Goal: Information Seeking & Learning: Find specific fact

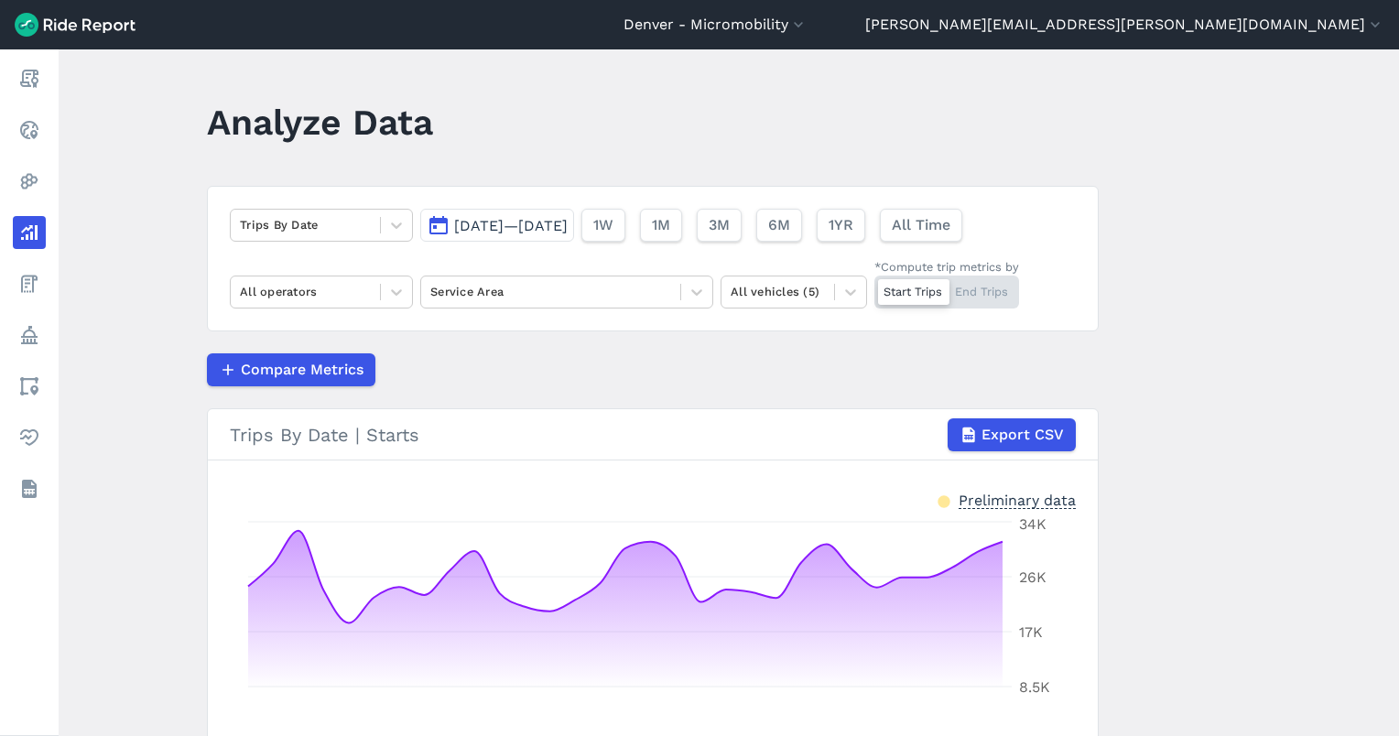
click at [491, 223] on span "[DATE]—[DATE]" at bounding box center [511, 225] width 114 height 17
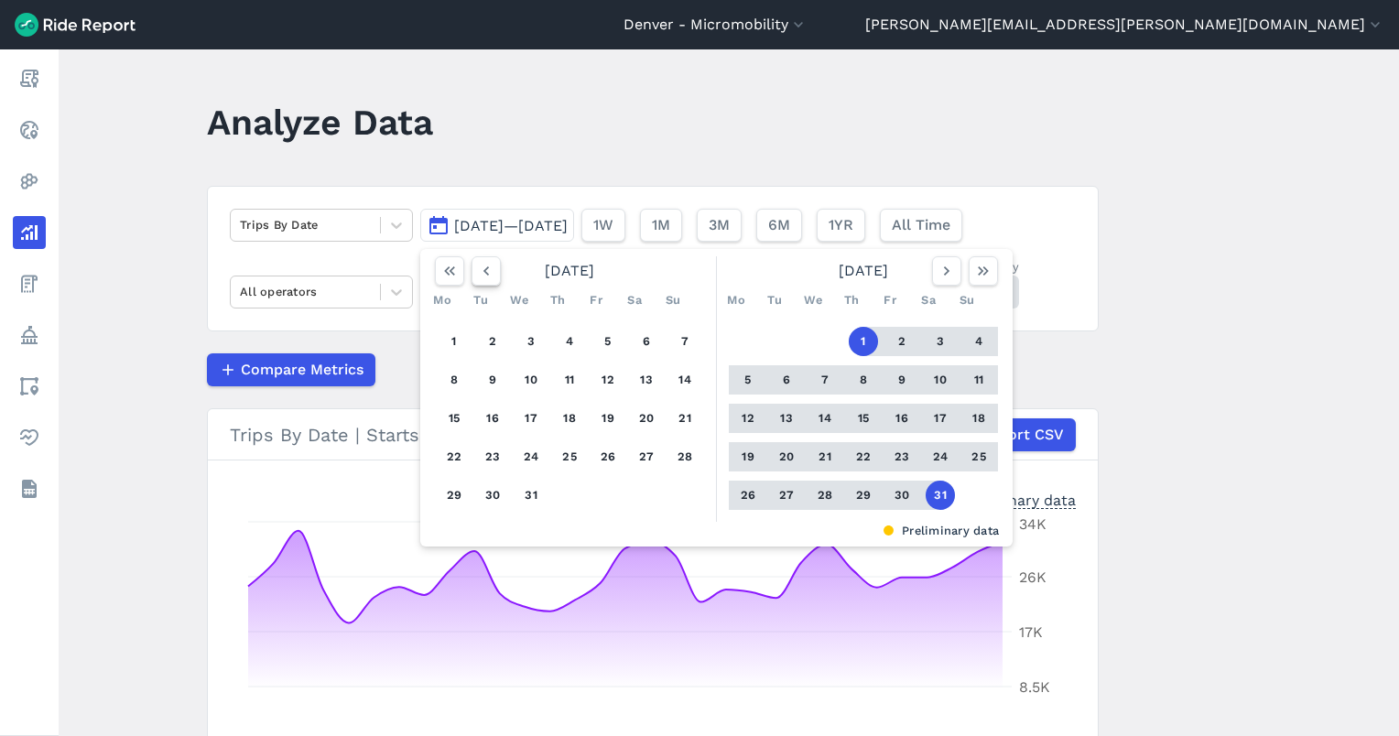
click at [479, 258] on button "button" at bounding box center [486, 270] width 29 height 29
click at [480, 258] on button "button" at bounding box center [486, 270] width 29 height 29
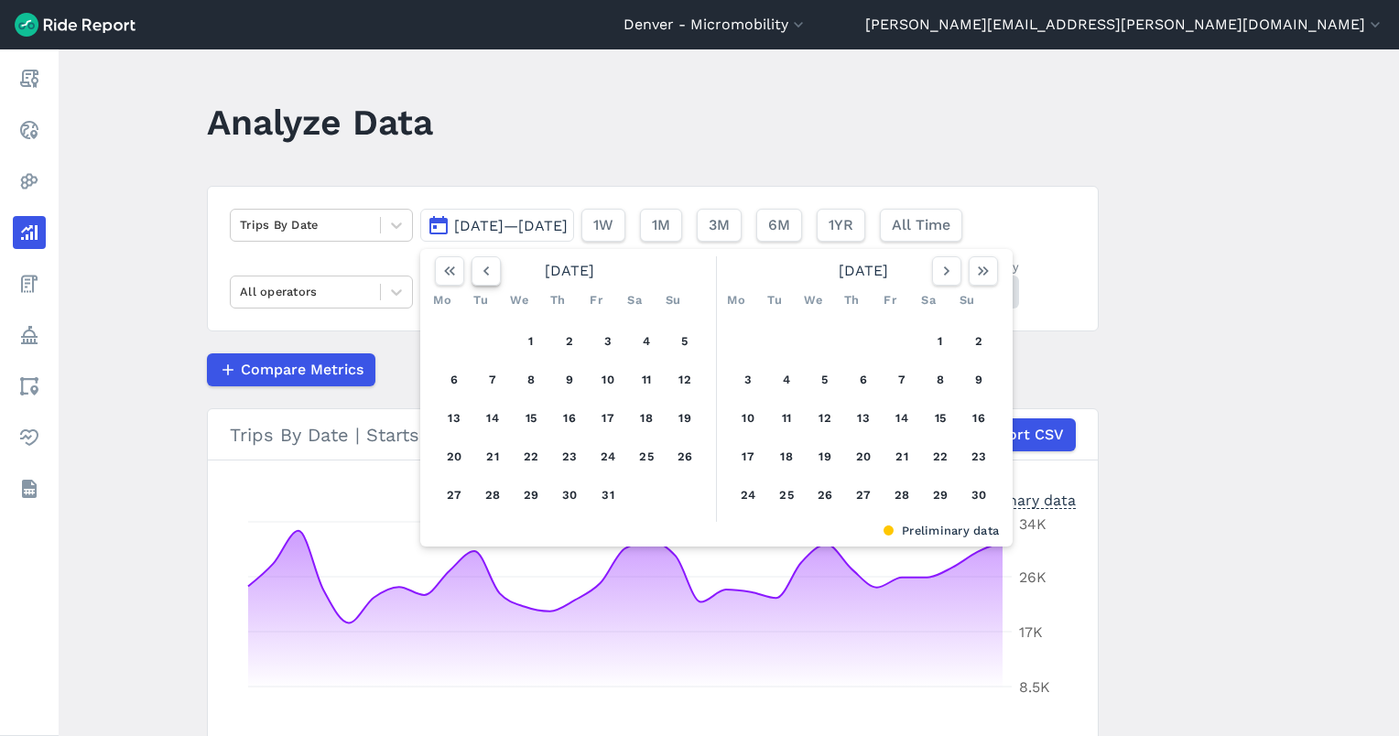
click at [480, 259] on button "button" at bounding box center [486, 270] width 29 height 29
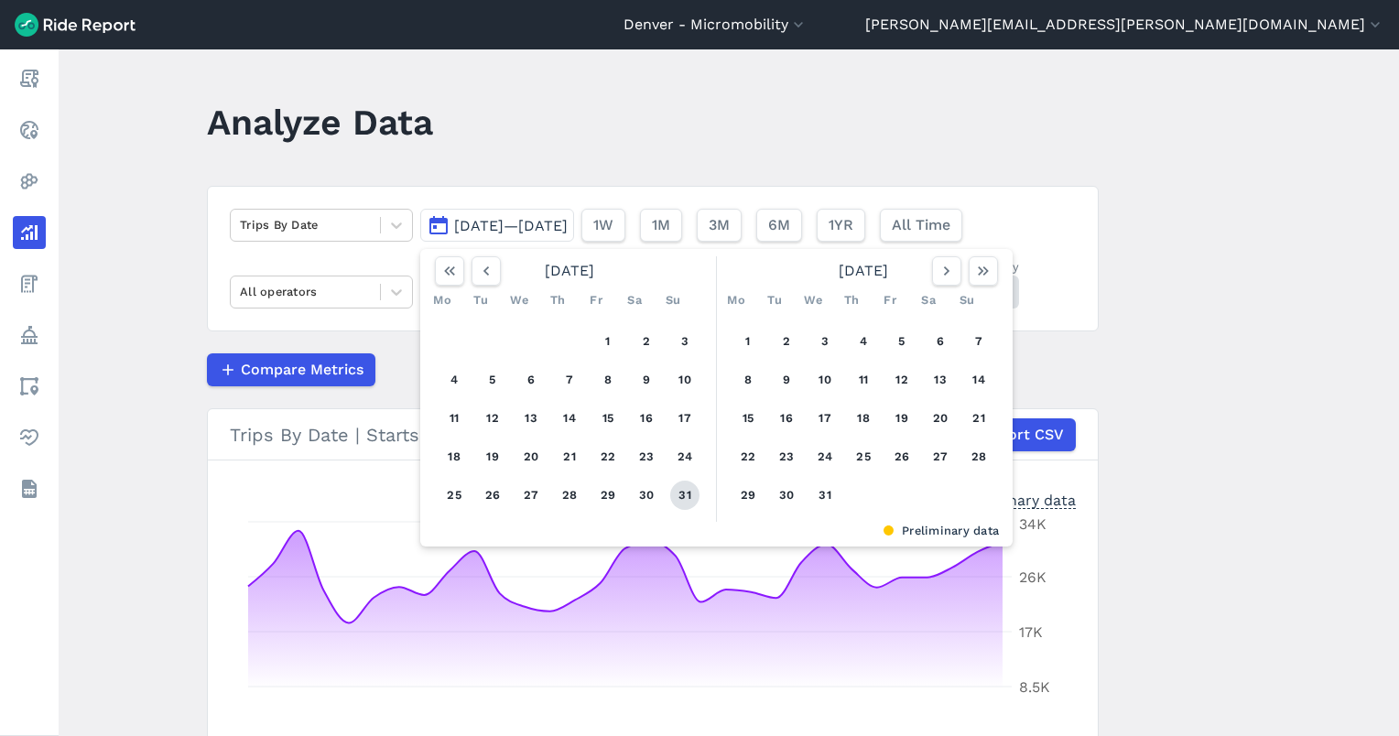
drag, startPoint x: 680, startPoint y: 496, endPoint x: 666, endPoint y: 489, distance: 15.6
click at [679, 495] on button "31" at bounding box center [684, 495] width 29 height 29
click at [483, 279] on icon "button" at bounding box center [486, 271] width 18 height 18
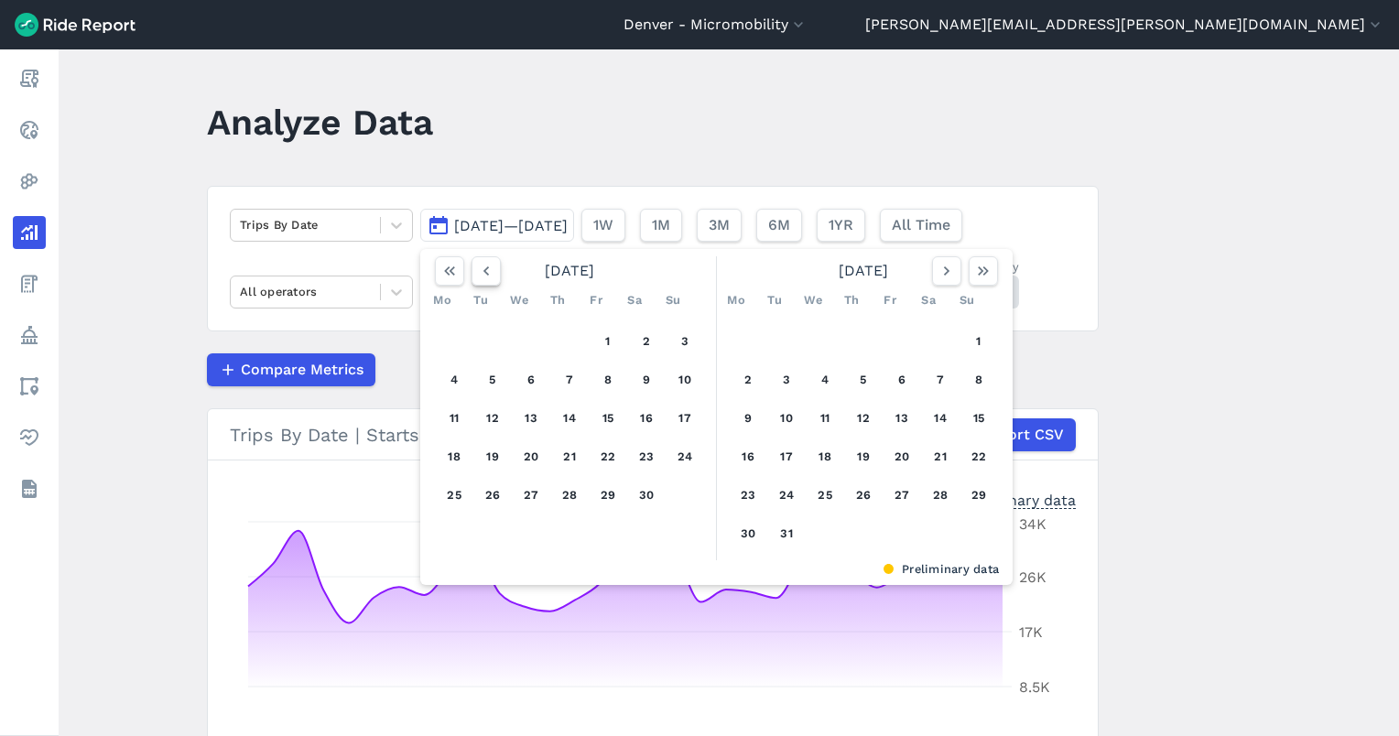
click at [483, 279] on icon "button" at bounding box center [486, 271] width 18 height 18
click at [484, 279] on icon "button" at bounding box center [486, 271] width 18 height 18
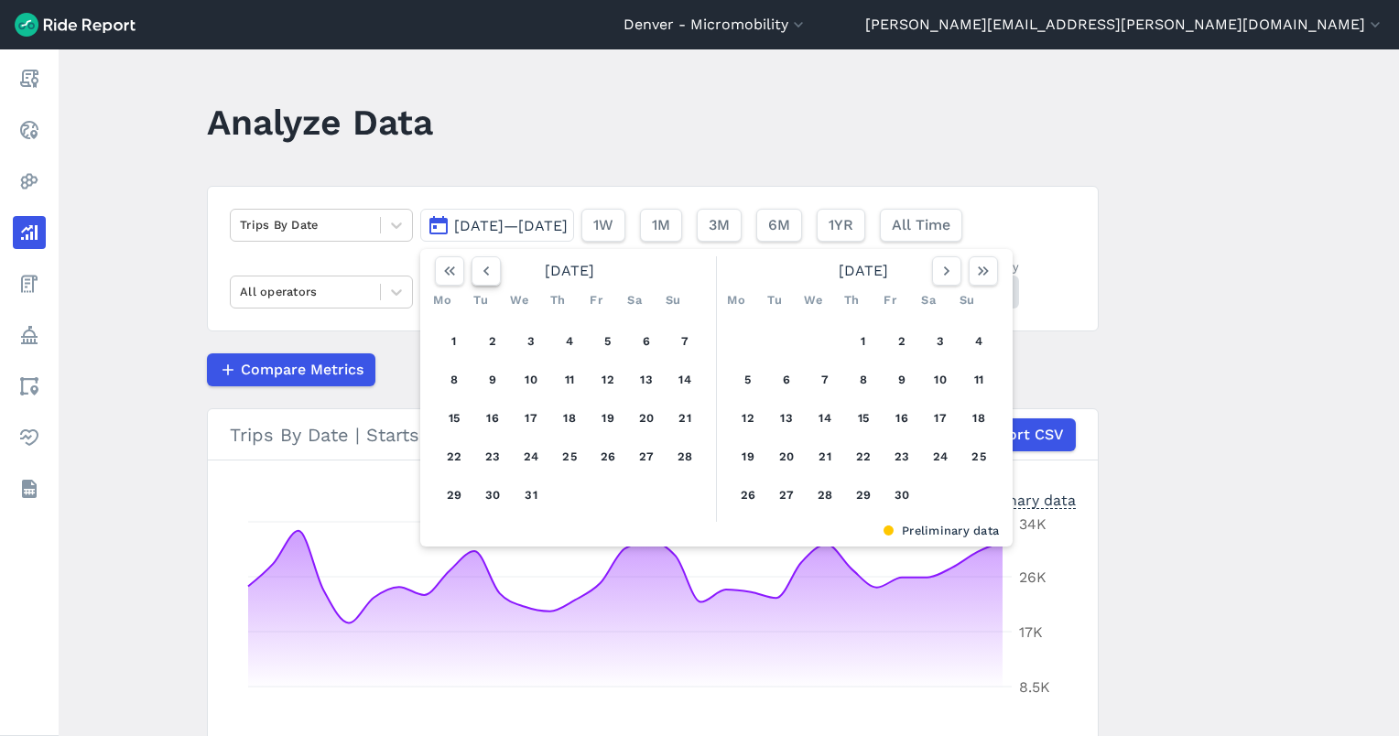
click at [484, 279] on icon "button" at bounding box center [486, 271] width 18 height 18
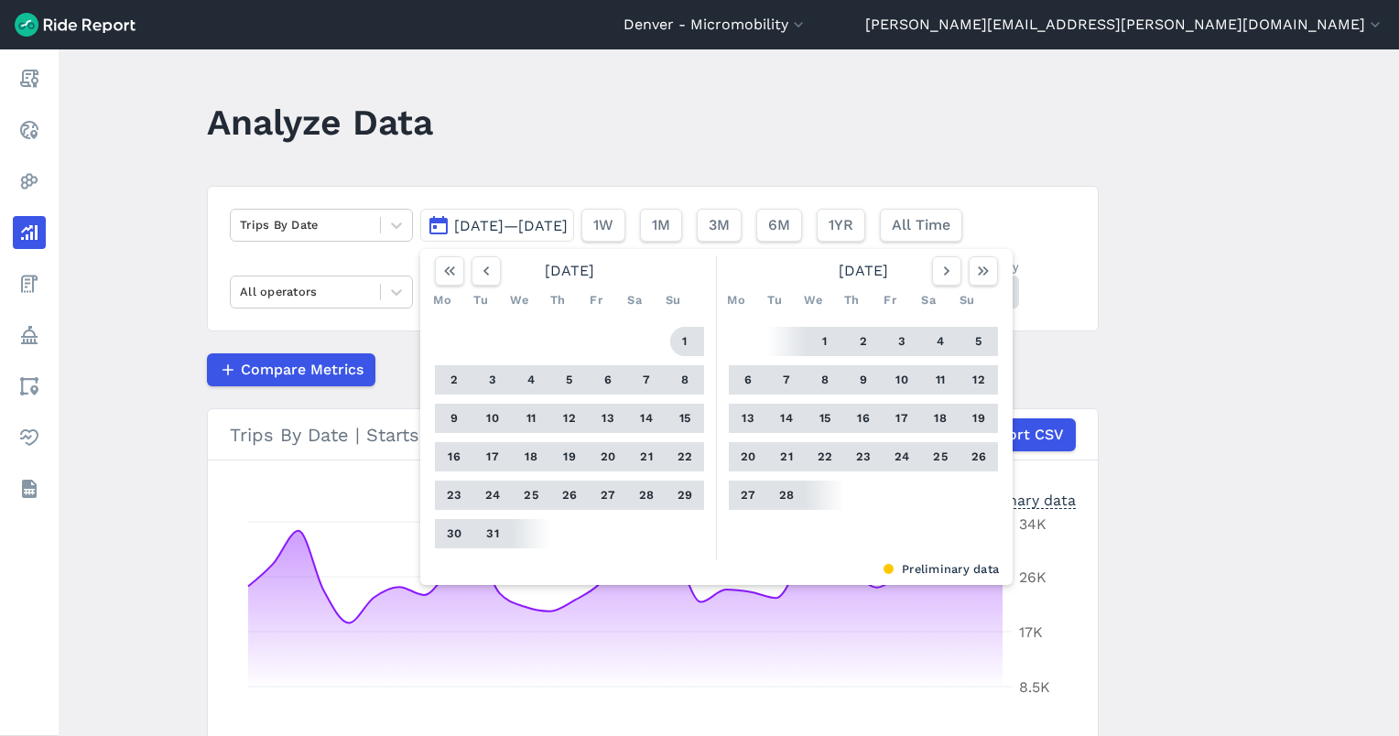
click at [690, 349] on button "1" at bounding box center [684, 341] width 29 height 29
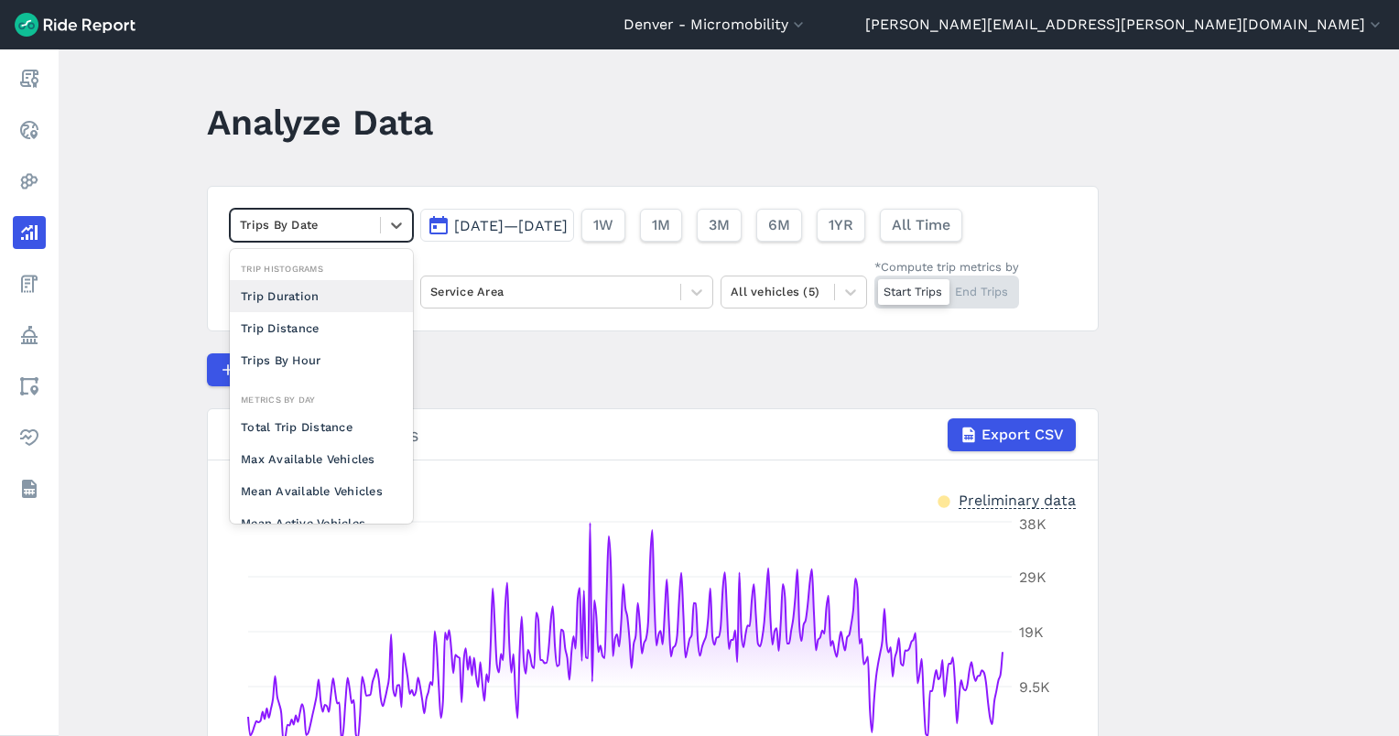
click at [313, 225] on div at bounding box center [305, 224] width 131 height 21
click at [337, 323] on div "Trip Distance" at bounding box center [321, 328] width 183 height 32
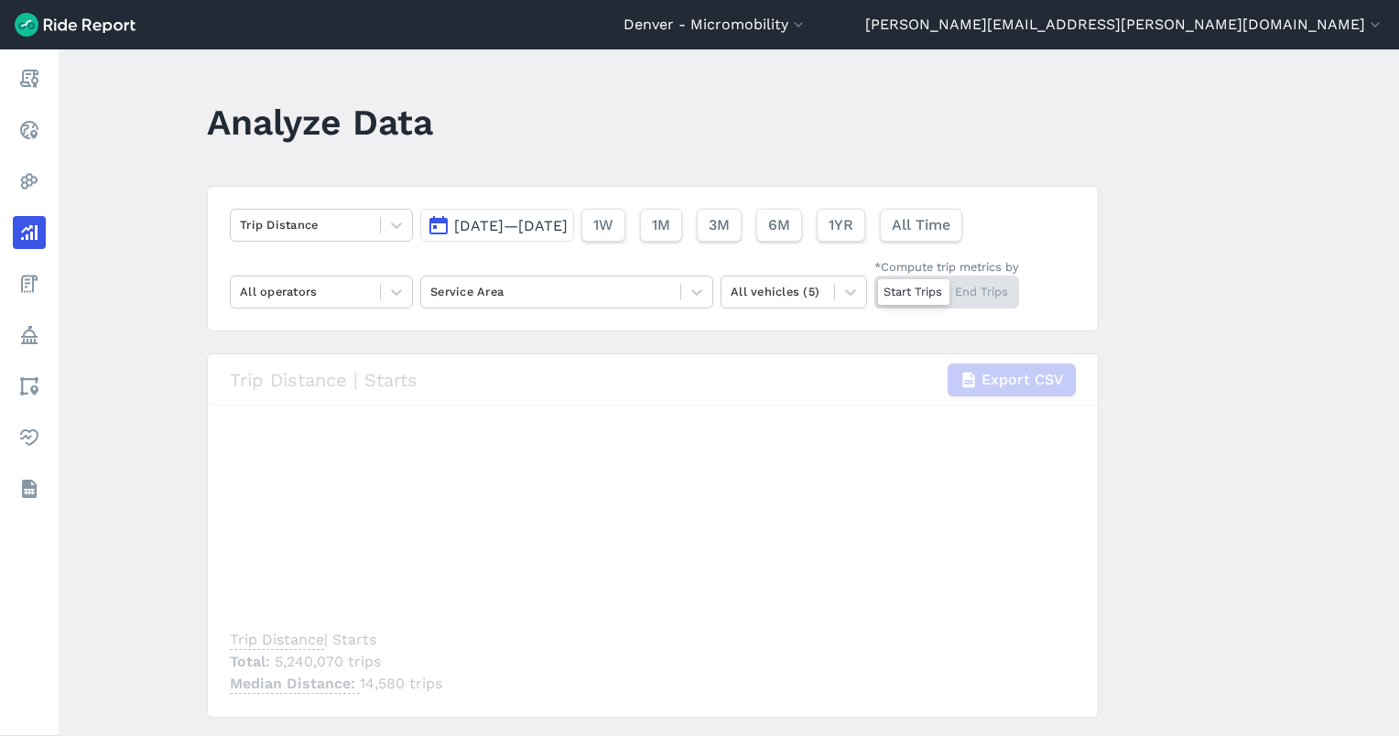
click at [565, 223] on span "[DATE]—[DATE]" at bounding box center [511, 225] width 114 height 17
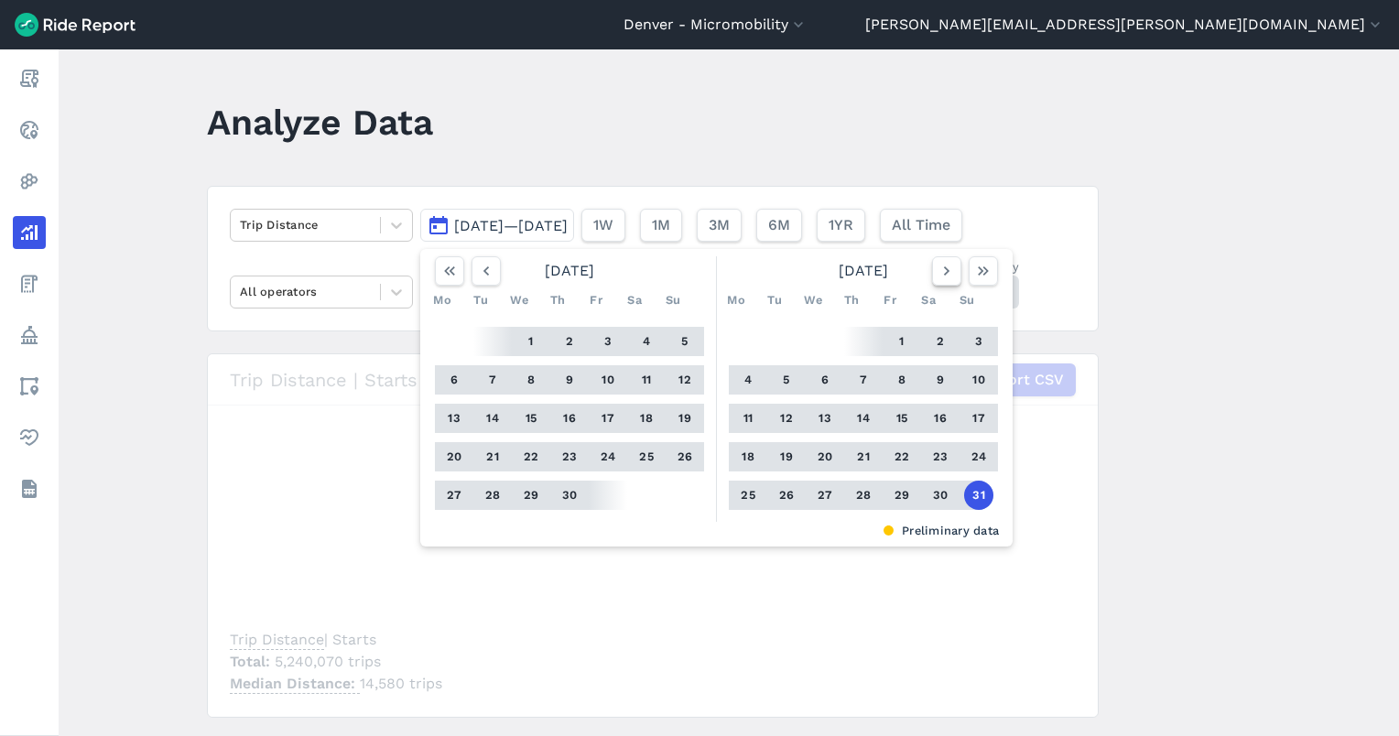
click at [932, 266] on button "button" at bounding box center [946, 270] width 29 height 29
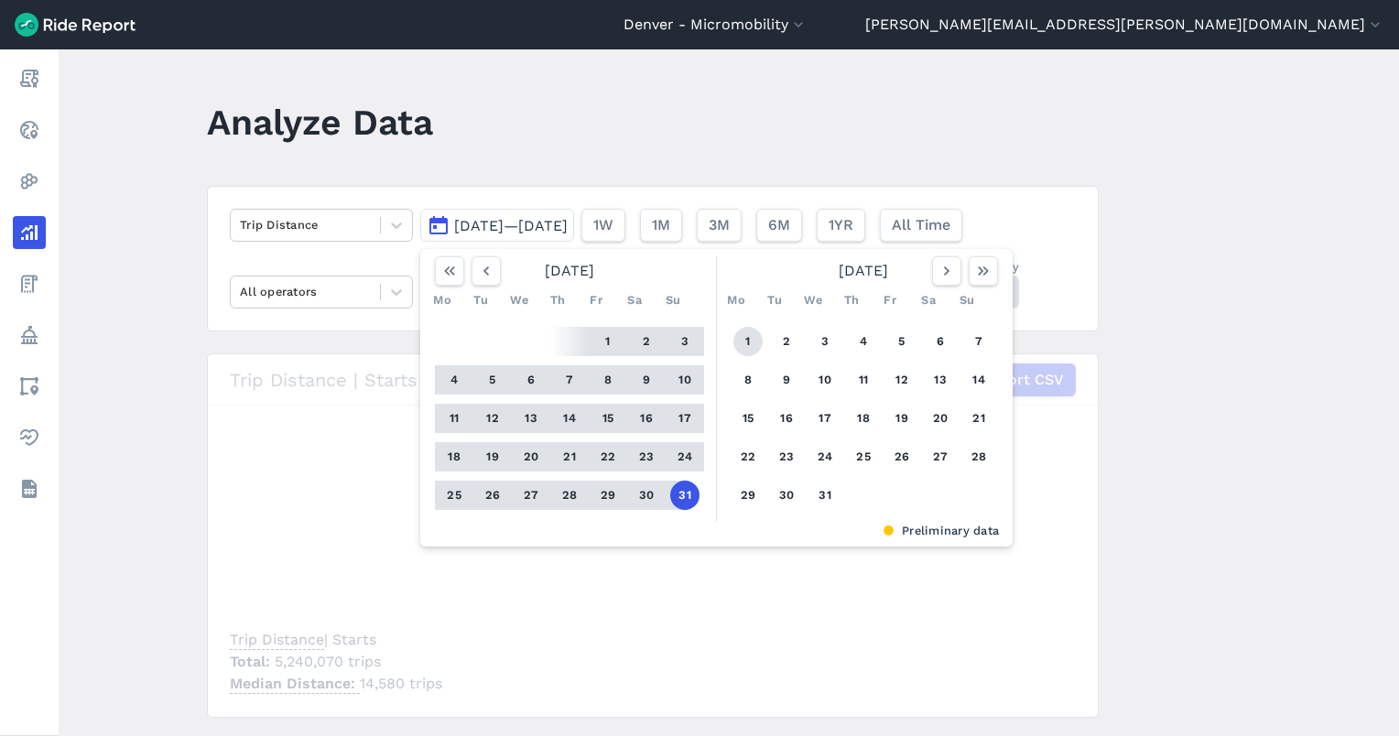
click at [753, 335] on button "1" at bounding box center [748, 341] width 29 height 29
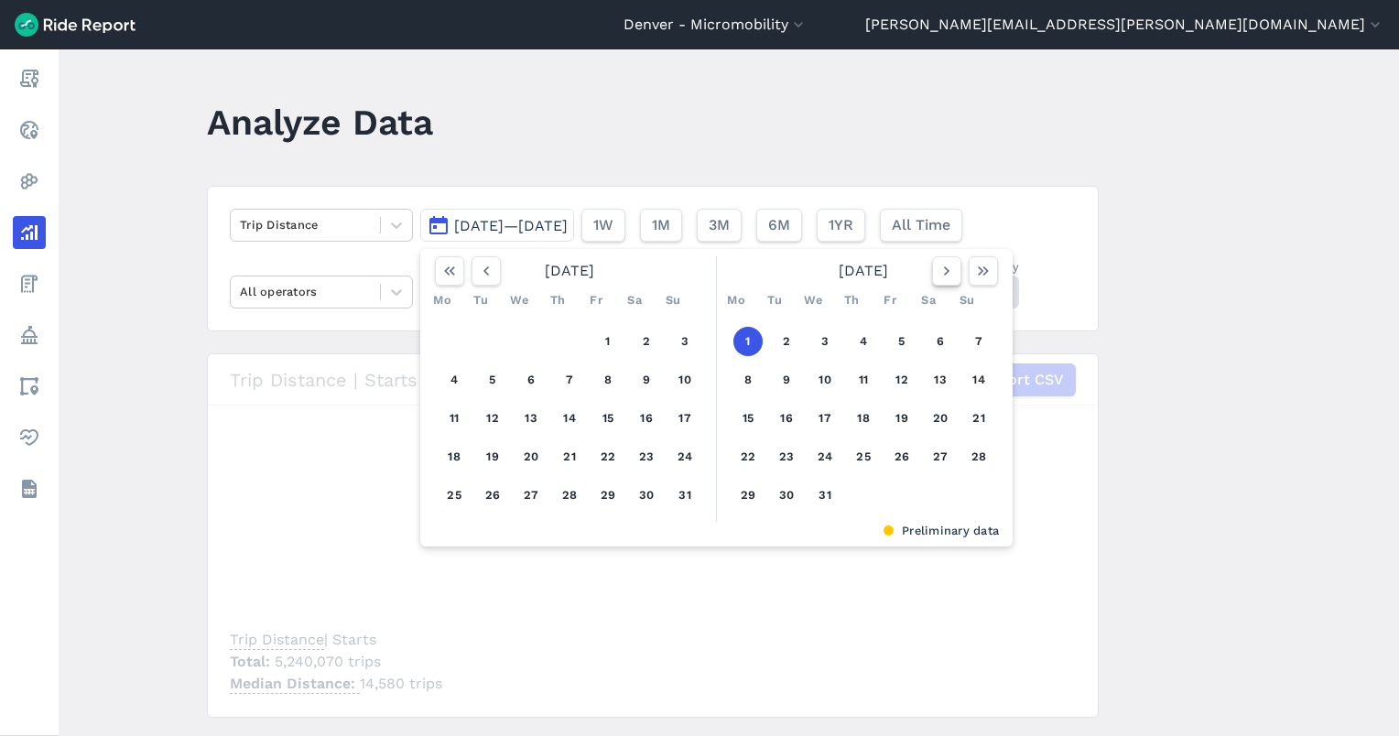
click at [938, 270] on icon "button" at bounding box center [947, 271] width 18 height 18
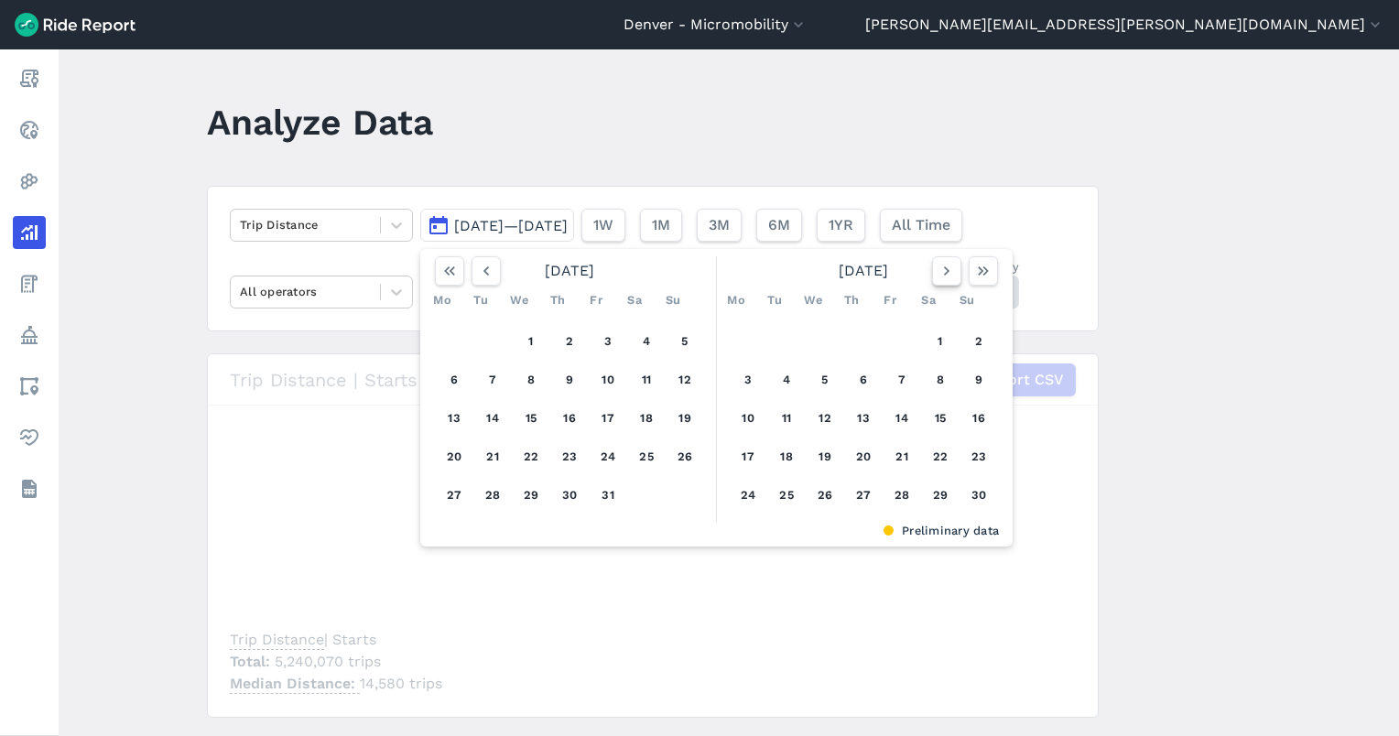
click at [938, 270] on icon "button" at bounding box center [947, 271] width 18 height 18
click at [938, 269] on icon "button" at bounding box center [947, 271] width 18 height 18
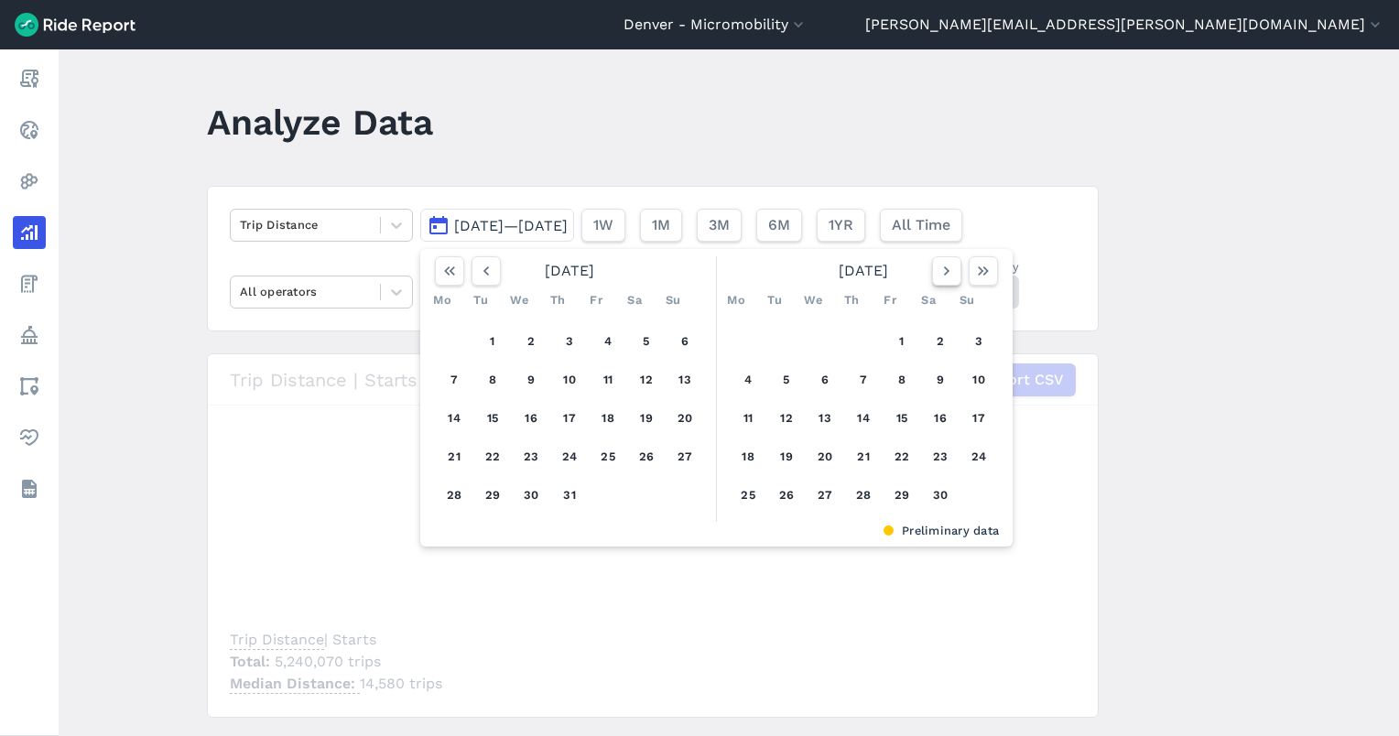
click at [938, 269] on icon "button" at bounding box center [947, 271] width 18 height 18
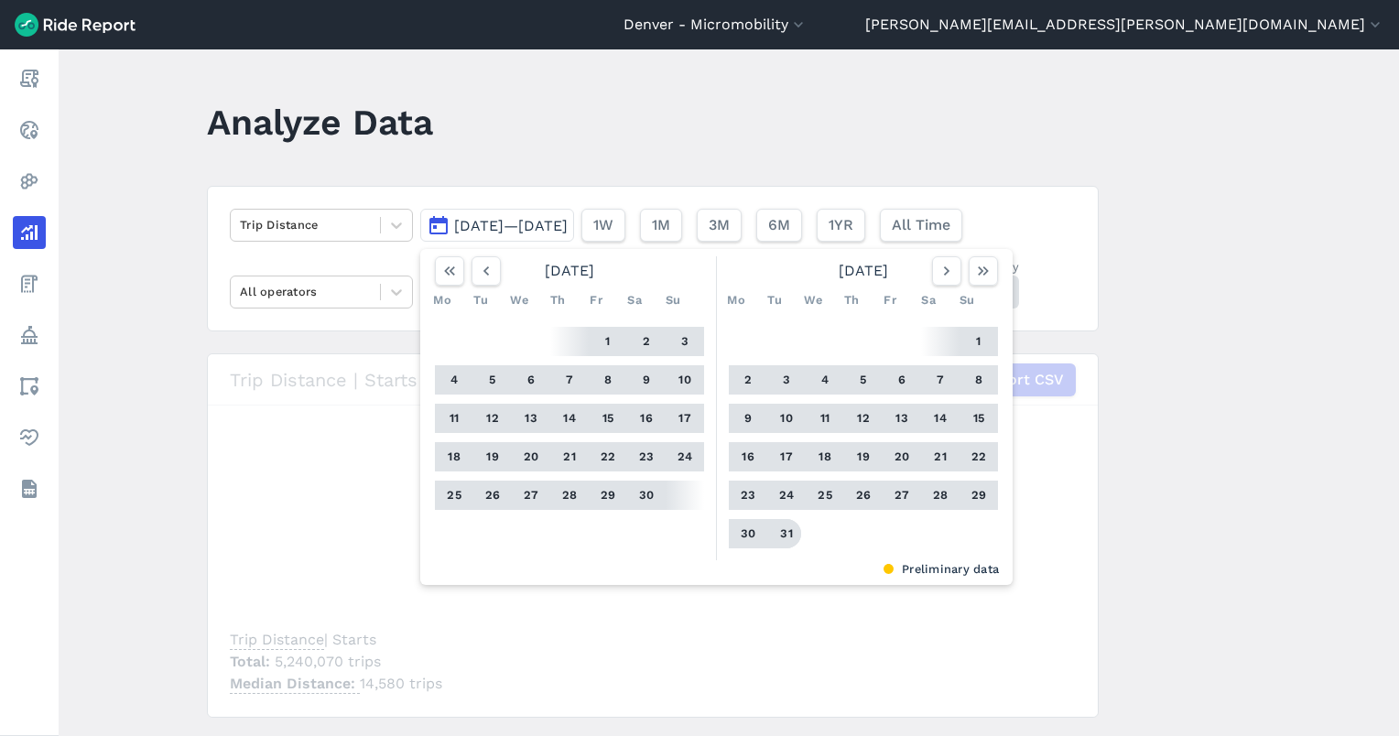
click at [781, 524] on button "31" at bounding box center [786, 533] width 29 height 29
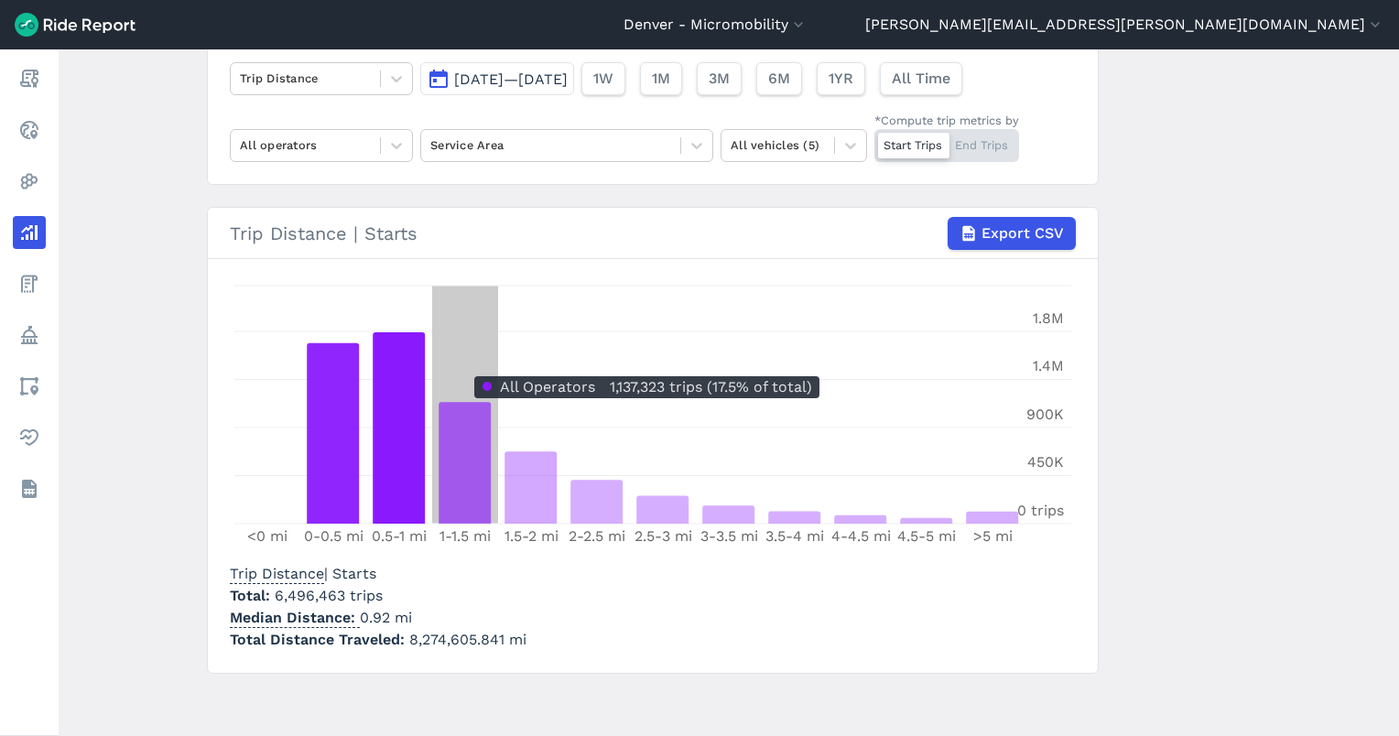
scroll to position [148, 0]
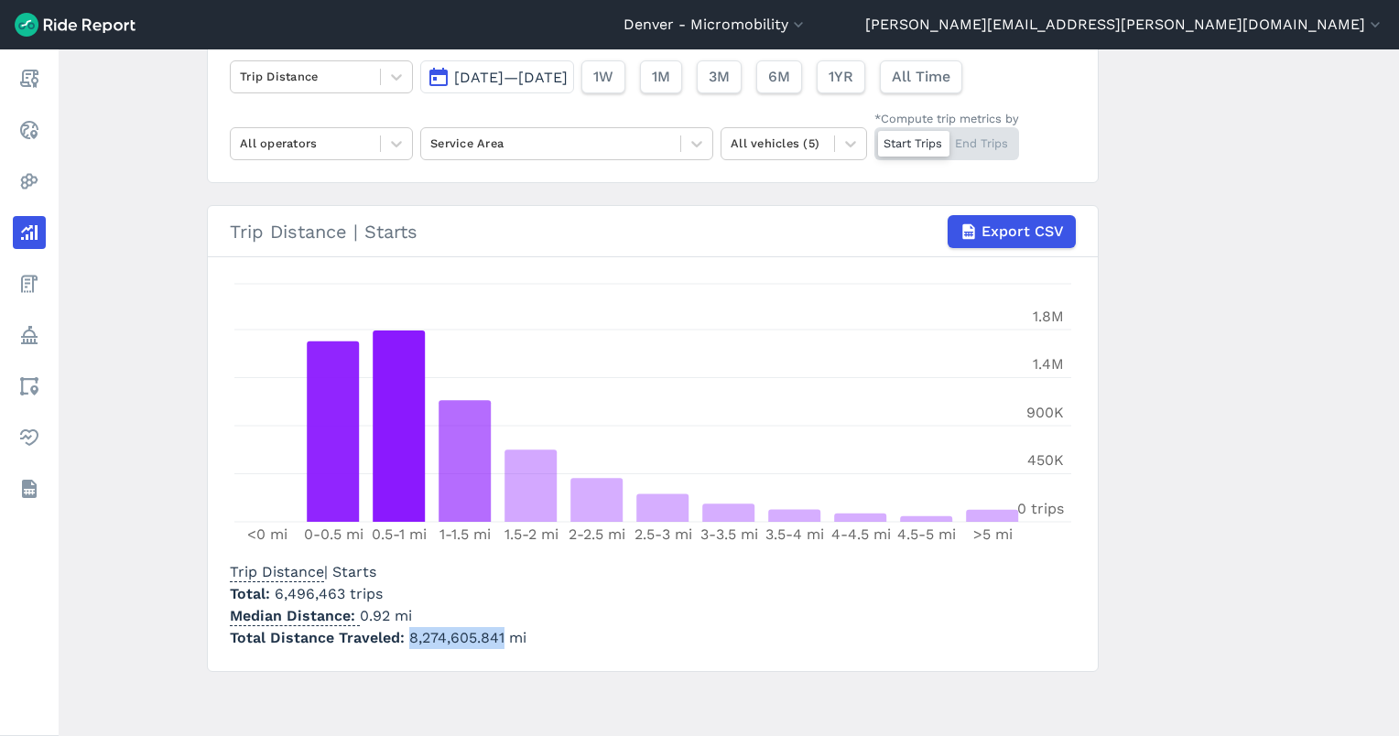
drag, startPoint x: 403, startPoint y: 637, endPoint x: 497, endPoint y: 650, distance: 95.2
click at [497, 650] on section "Trip Distance | Starts Export CSV <0 mi 0-0.5 mi 0.5-1 mi 1-1.5 mi 1.5-2 mi 2-2…" at bounding box center [653, 438] width 892 height 467
copy span "8,274,605.841"
